Goal: Obtain resource: Download file/media

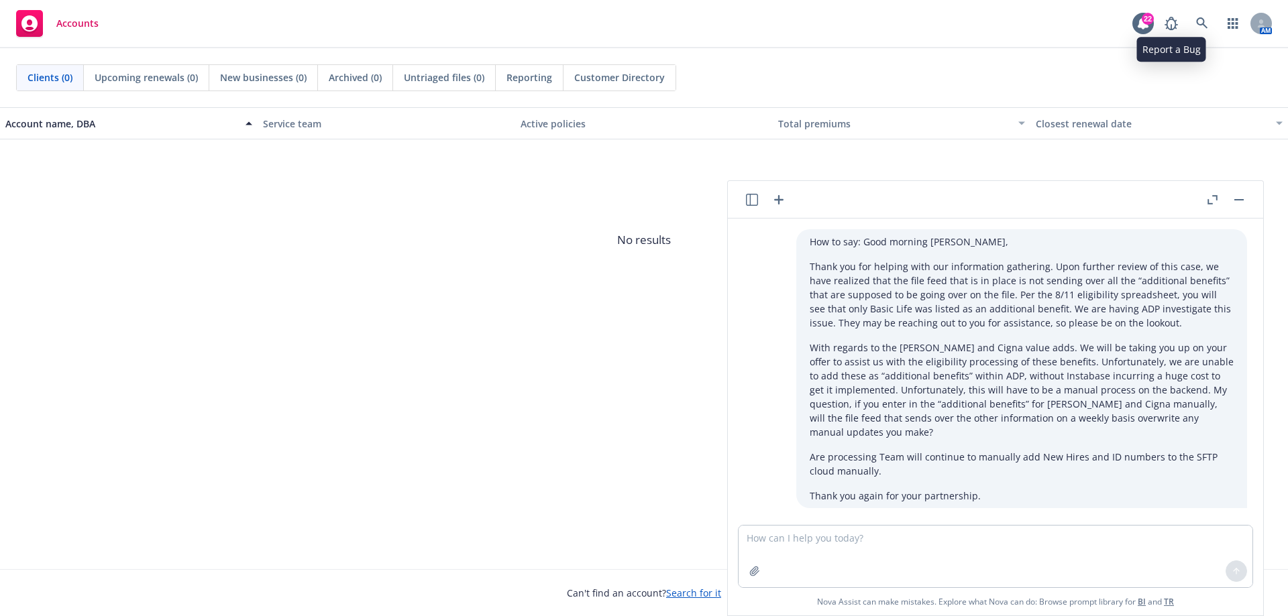
scroll to position [357, 0]
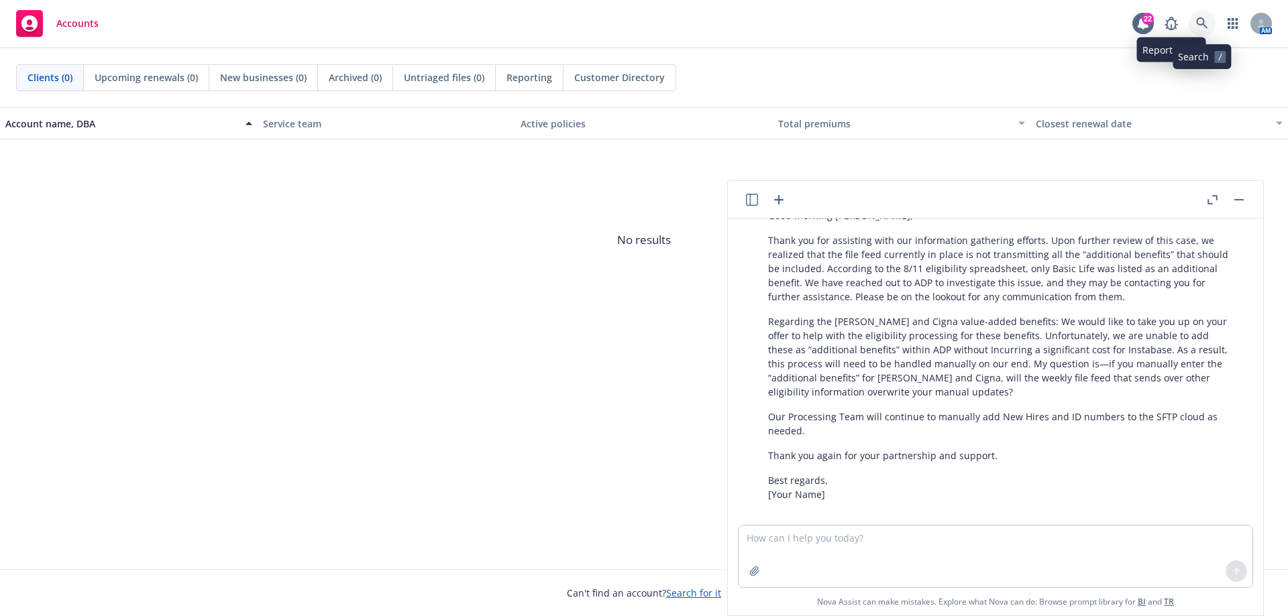
click at [1199, 22] on icon at bounding box center [1202, 23] width 12 height 12
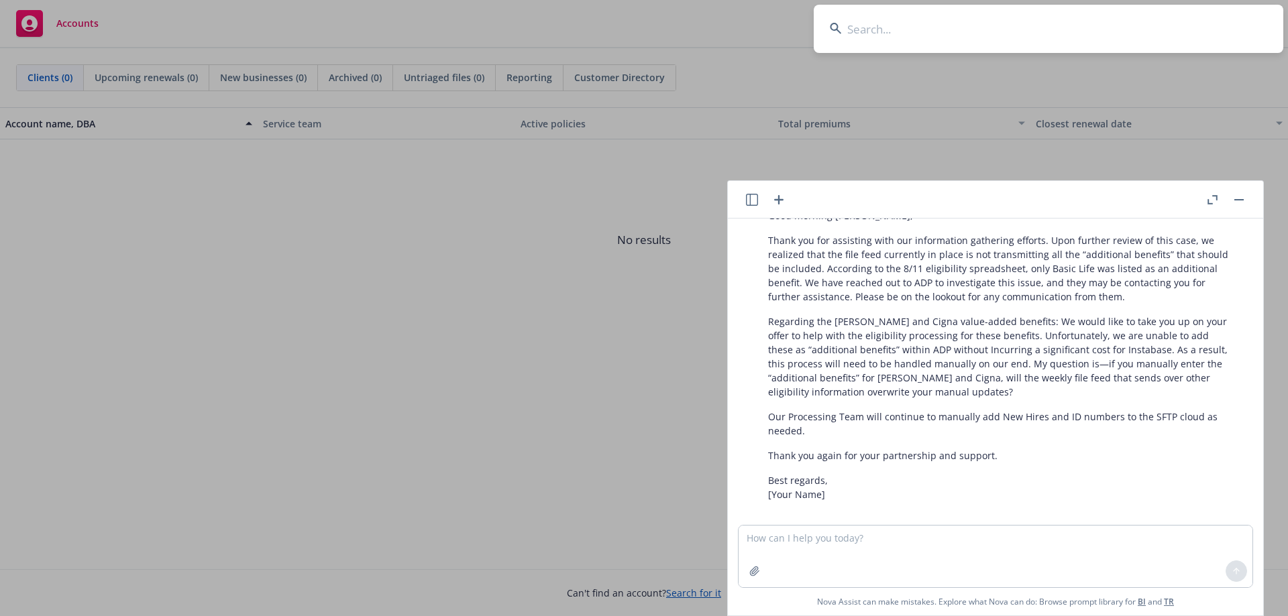
click at [969, 21] on input at bounding box center [1048, 29] width 469 height 48
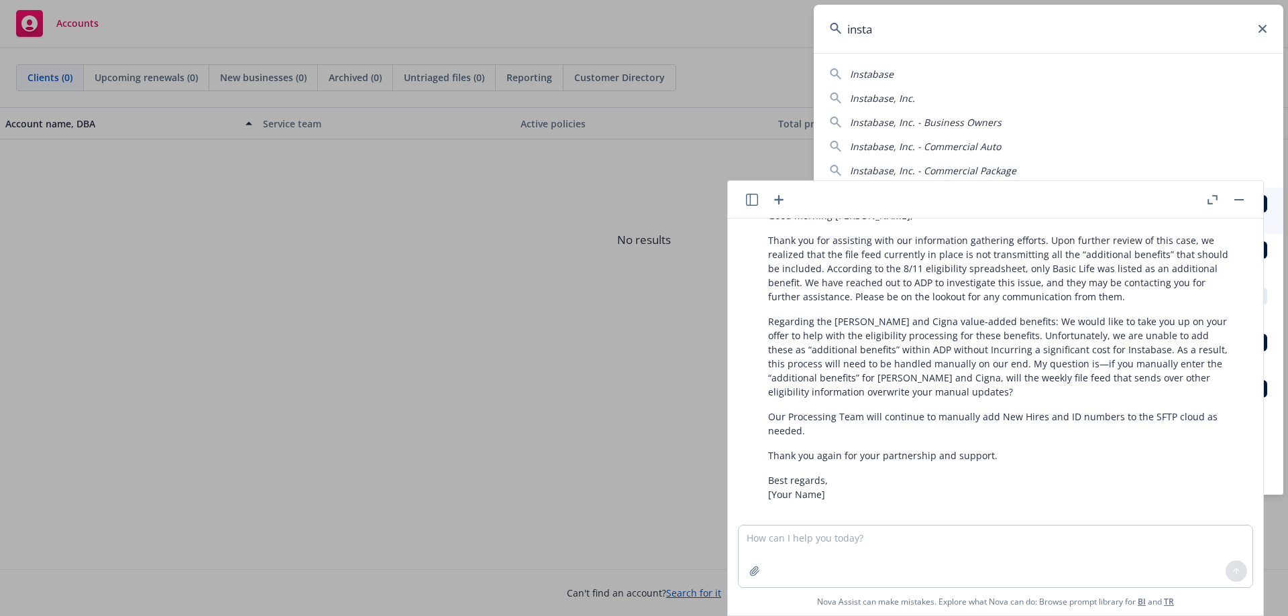
click at [859, 75] on span "Instabase" at bounding box center [872, 74] width 44 height 13
type input "Instabase"
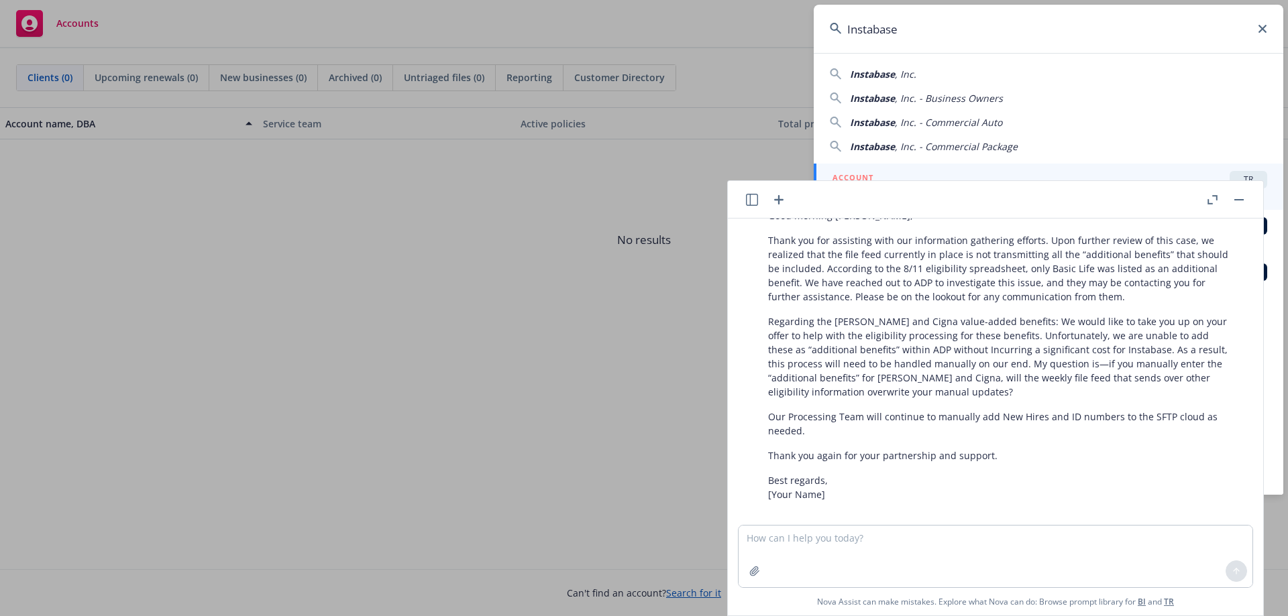
click at [1238, 202] on button "button" at bounding box center [1239, 200] width 16 height 16
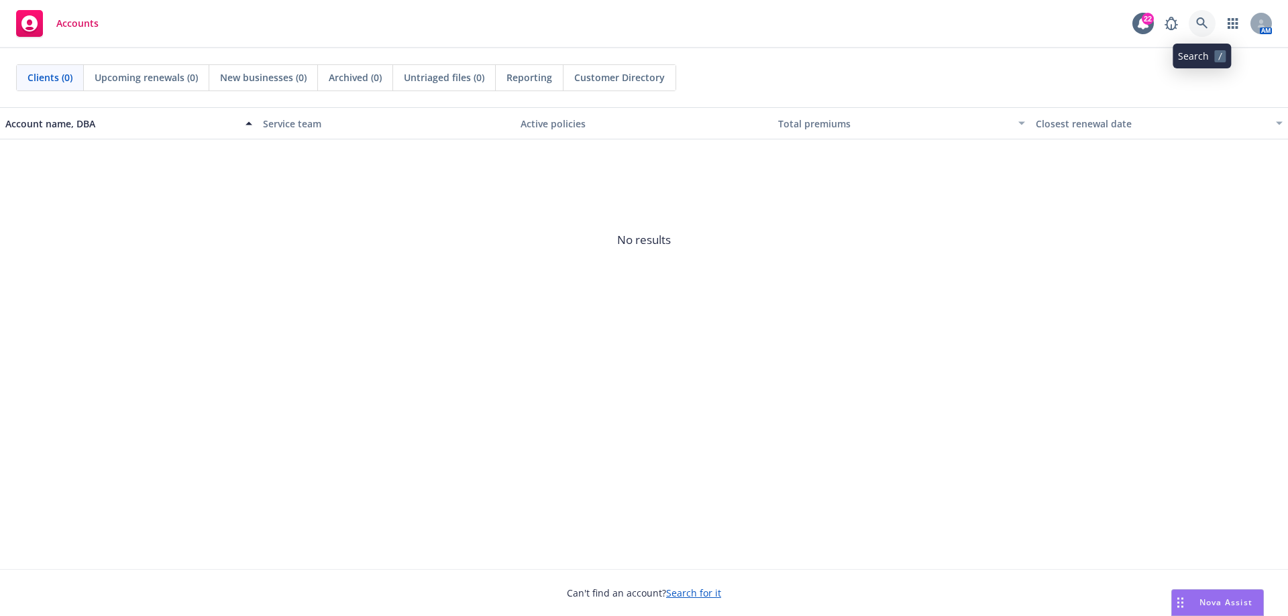
click at [1202, 15] on link at bounding box center [1201, 23] width 27 height 27
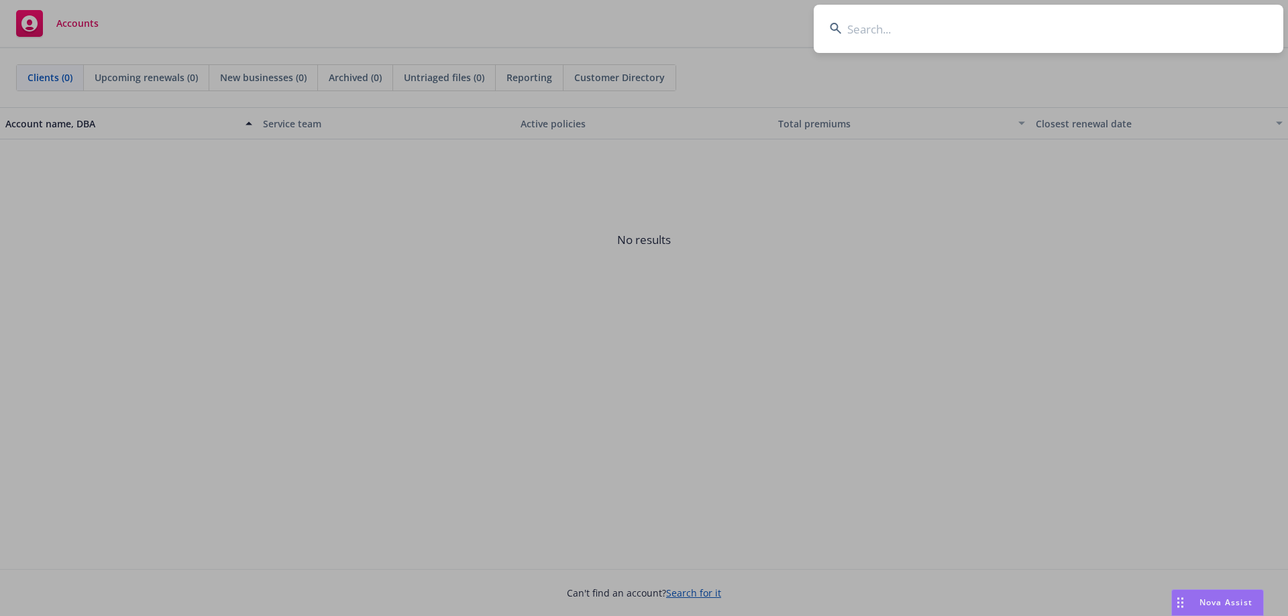
click at [984, 34] on input at bounding box center [1048, 29] width 469 height 48
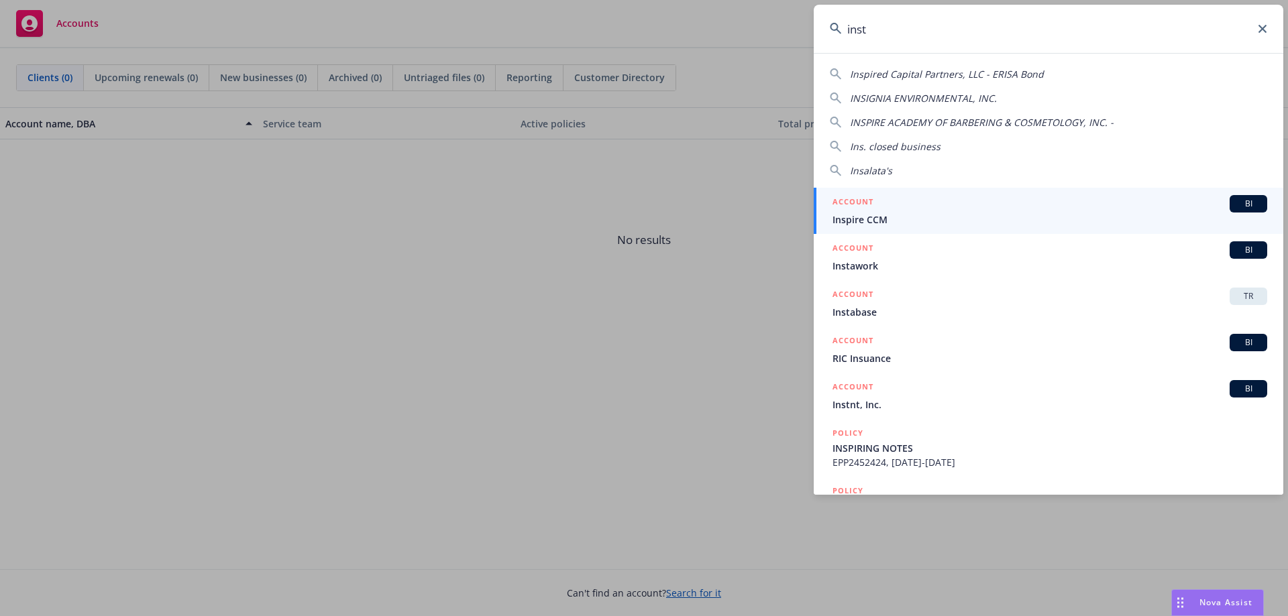
type input "insta"
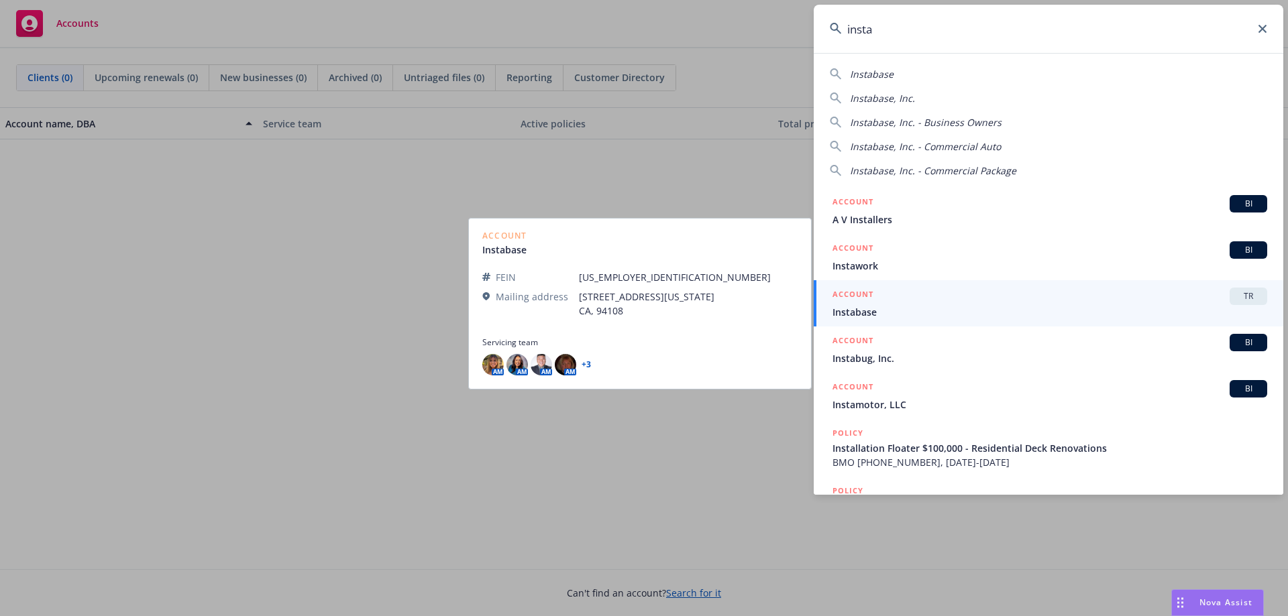
click at [865, 310] on span "Instabase" at bounding box center [1049, 312] width 435 height 14
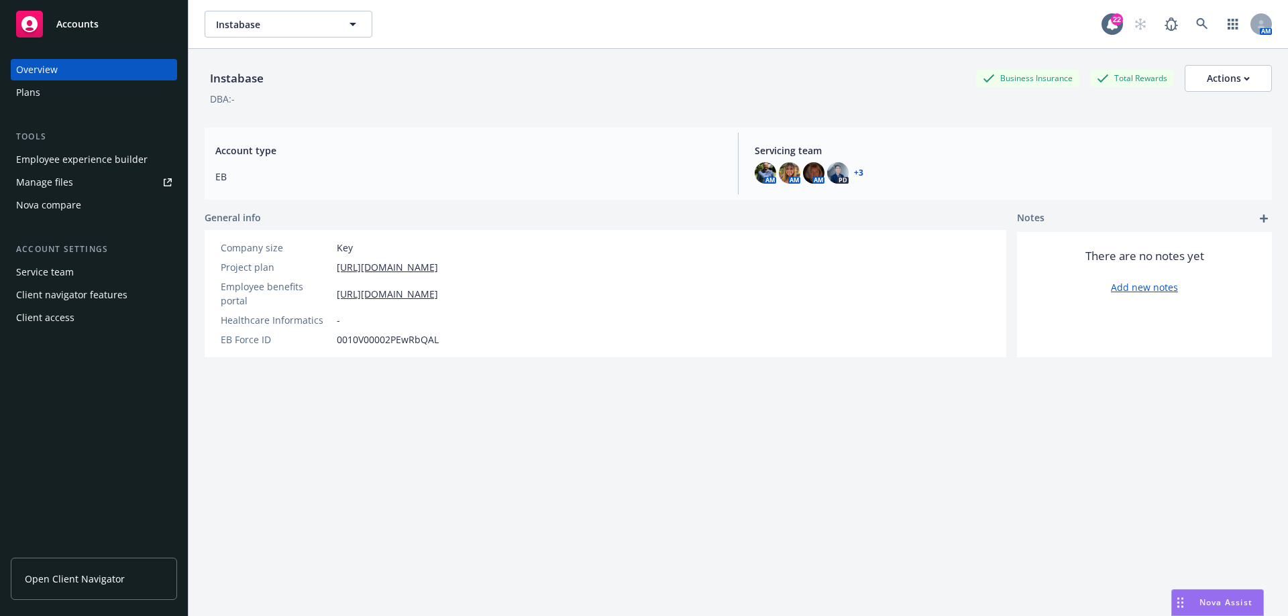
click at [50, 183] on div "Manage files" at bounding box center [44, 182] width 57 height 21
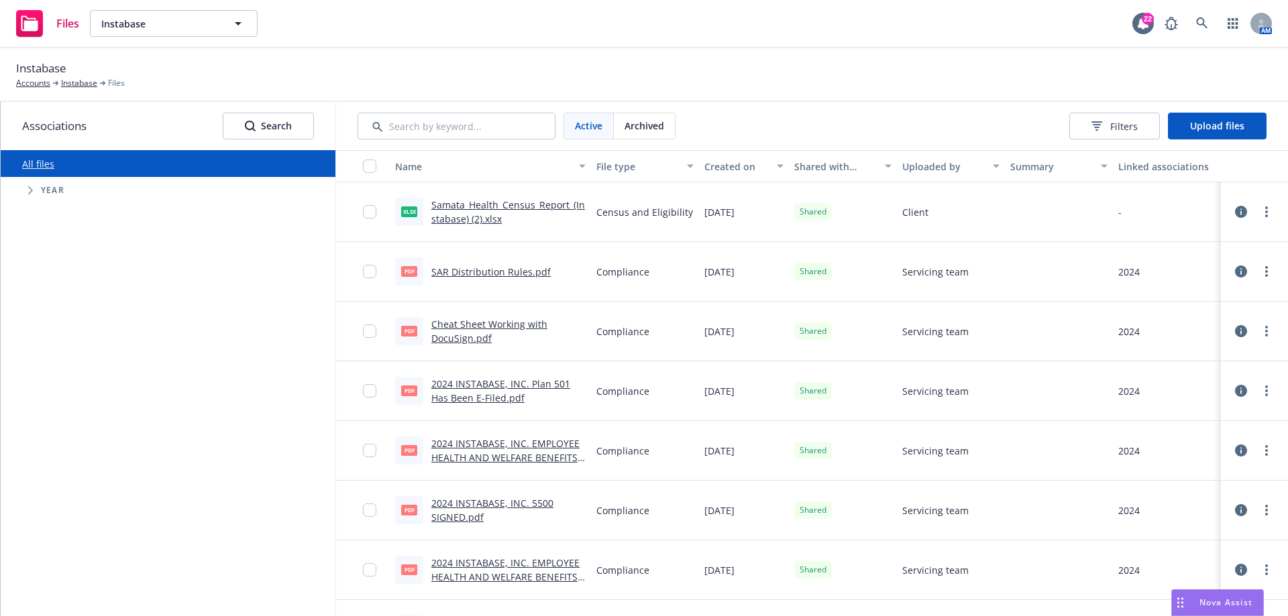
click at [489, 208] on link "Samata_Health_Census_Report_(Instabase) (2).xlsx" at bounding box center [508, 212] width 154 height 27
